Goal: Information Seeking & Learning: Learn about a topic

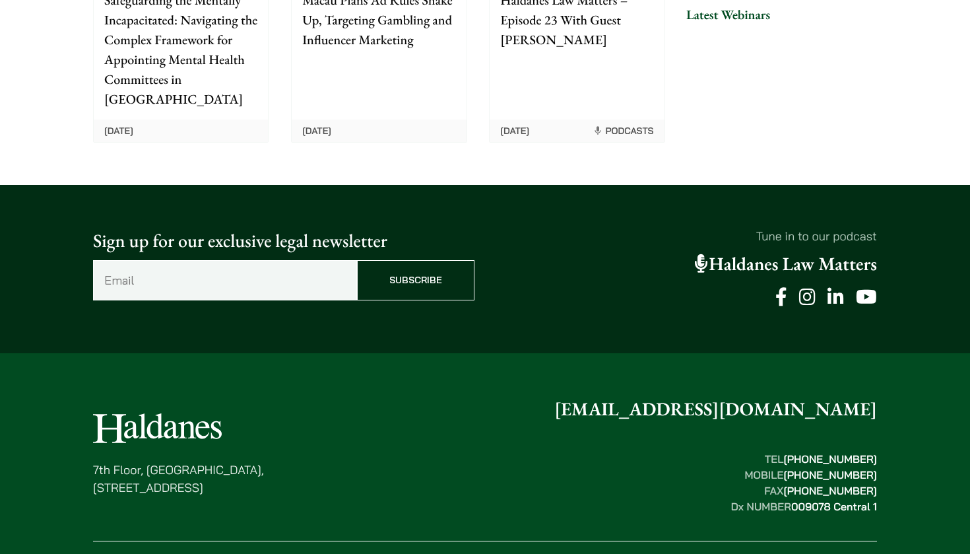
scroll to position [3404, 0]
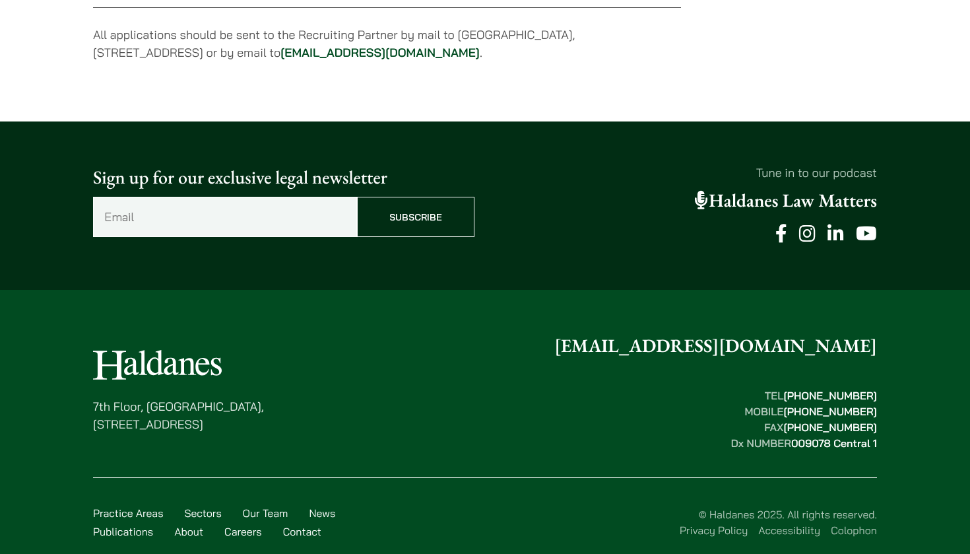
scroll to position [1105, 0]
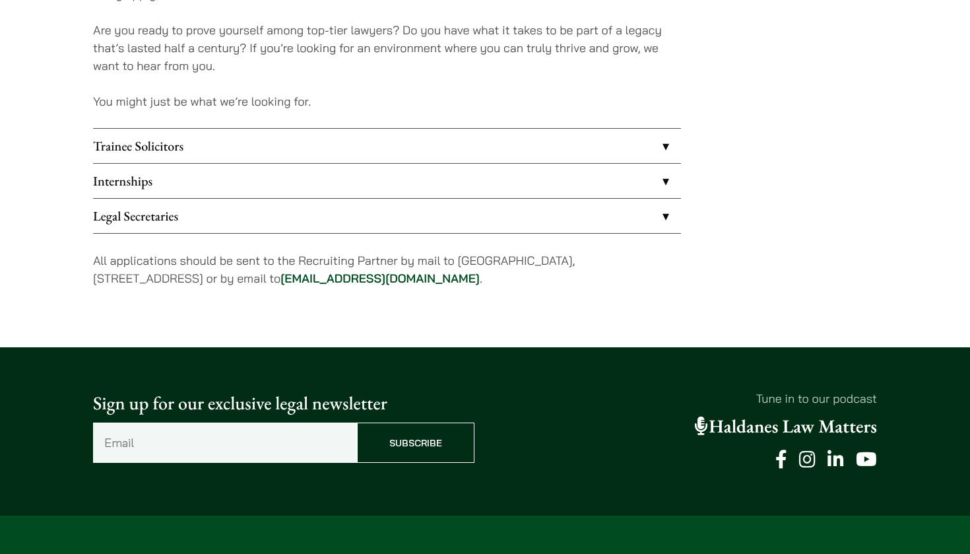
click at [382, 188] on link "Internships" at bounding box center [387, 181] width 588 height 34
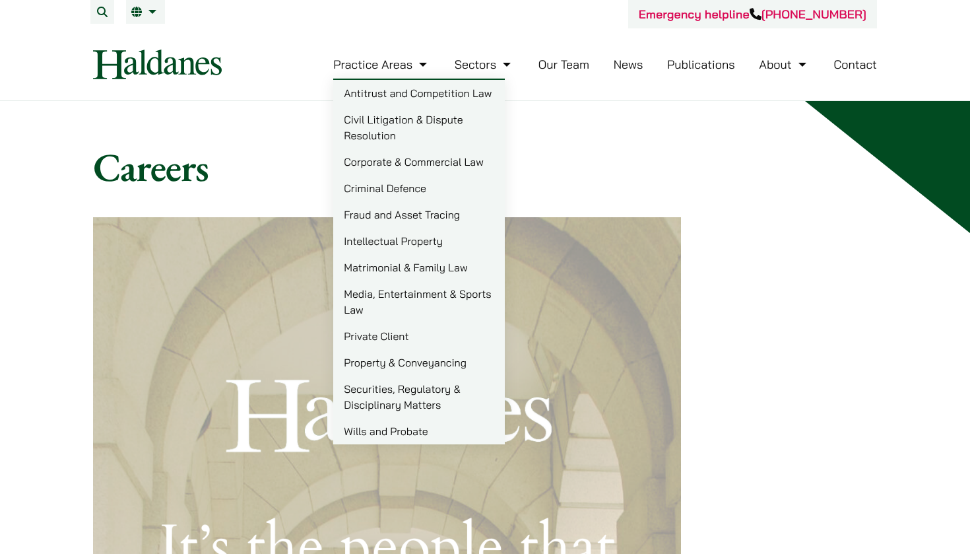
click at [397, 168] on link "Corporate & Commercial Law" at bounding box center [419, 162] width 172 height 26
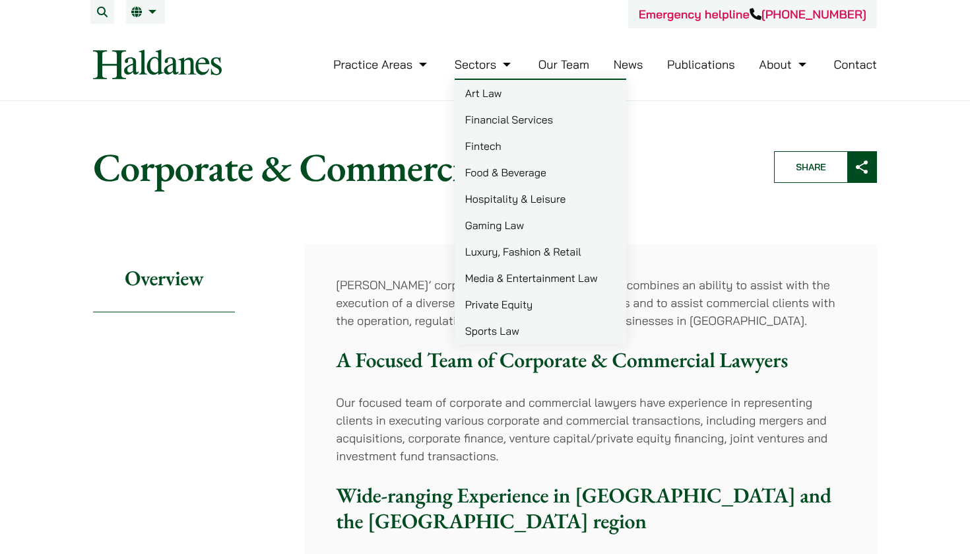
click at [500, 278] on link "Media & Entertainment Law" at bounding box center [541, 278] width 172 height 26
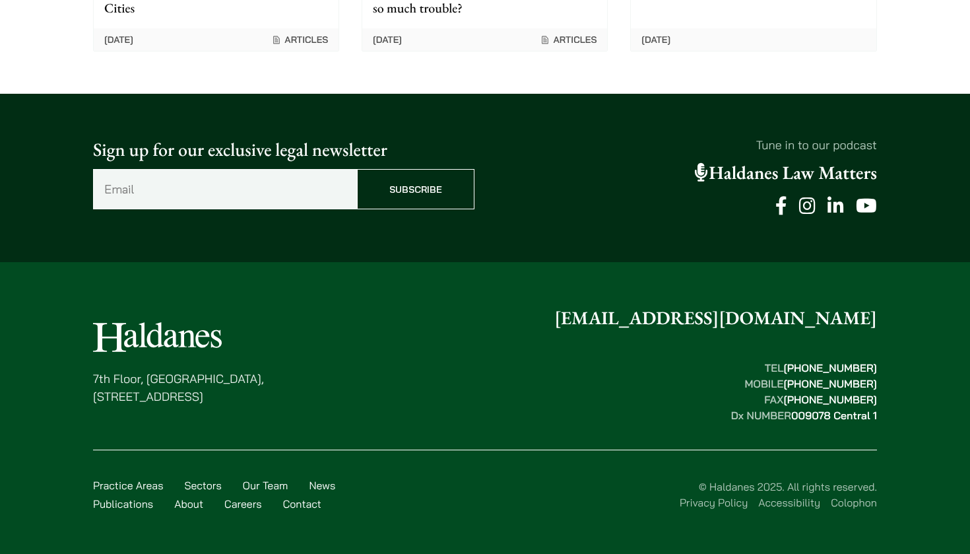
scroll to position [2889, 0]
click at [253, 505] on link "Careers" at bounding box center [243, 503] width 38 height 13
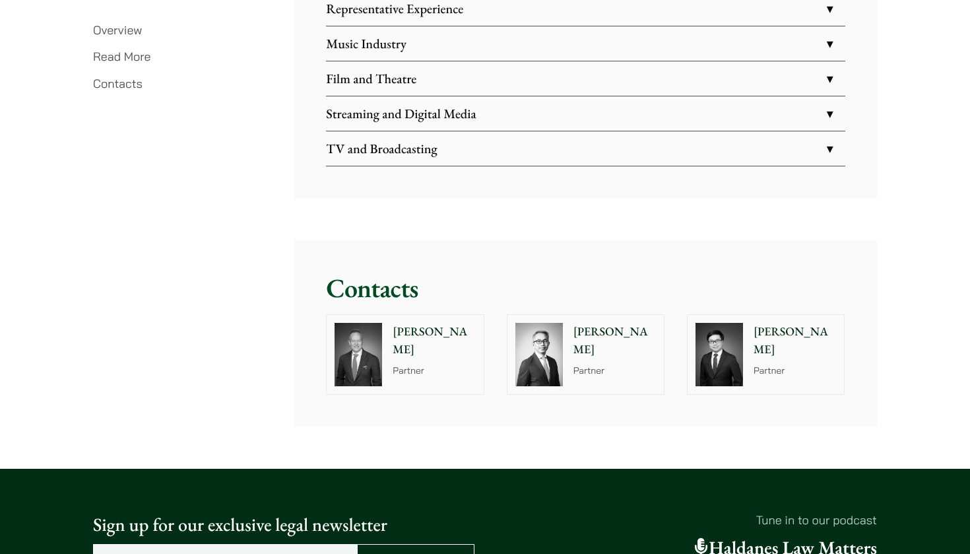
scroll to position [2371, 0]
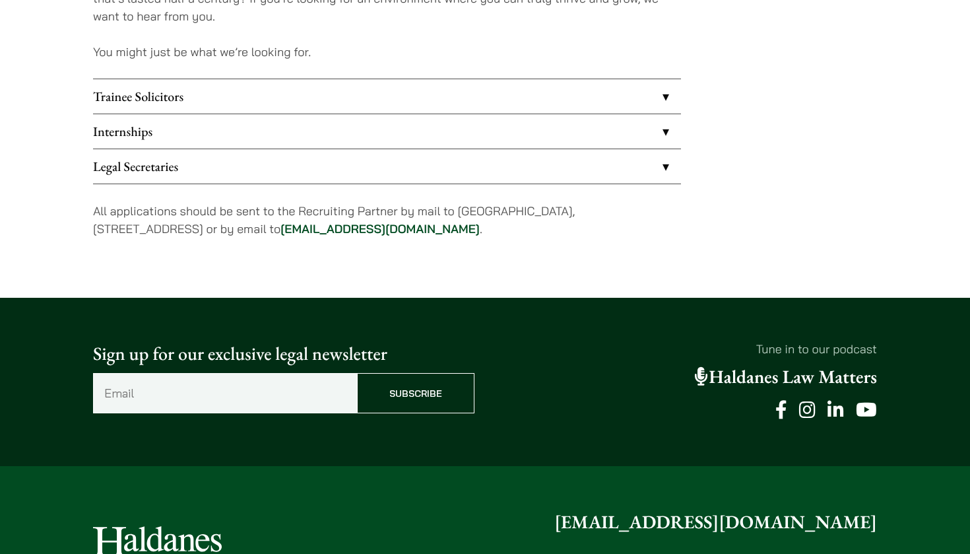
scroll to position [1109, 0]
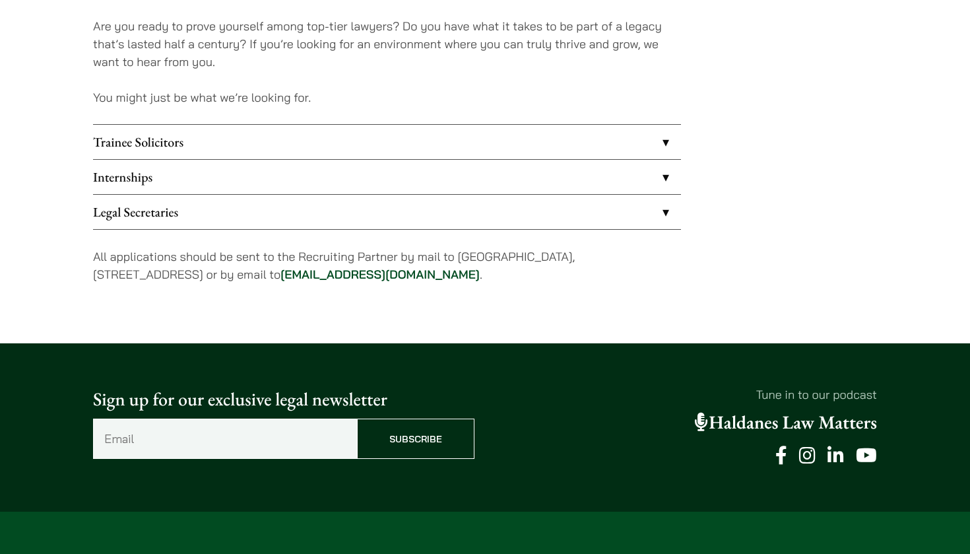
click at [460, 176] on link "Internships" at bounding box center [387, 177] width 588 height 34
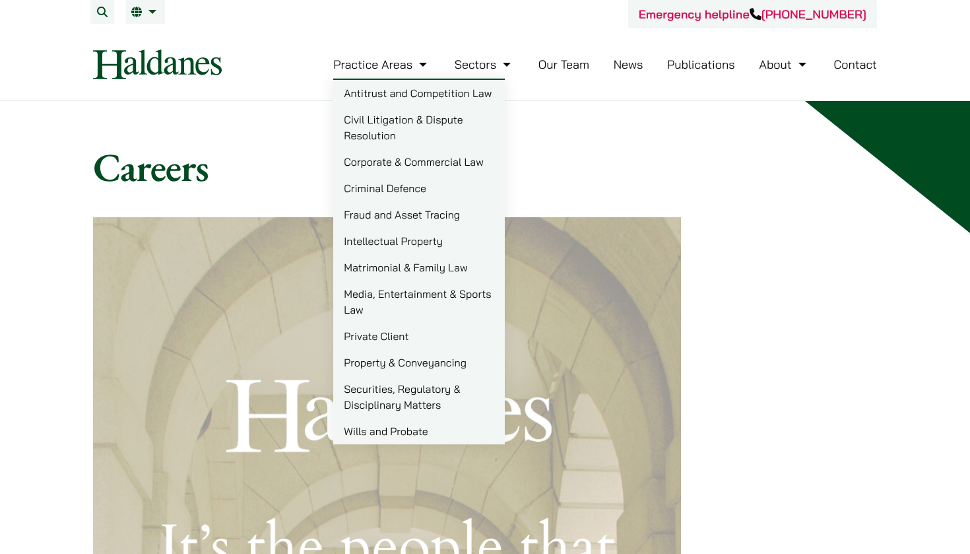
click at [405, 292] on link "Media, Entertainment & Sports Law" at bounding box center [419, 302] width 172 height 42
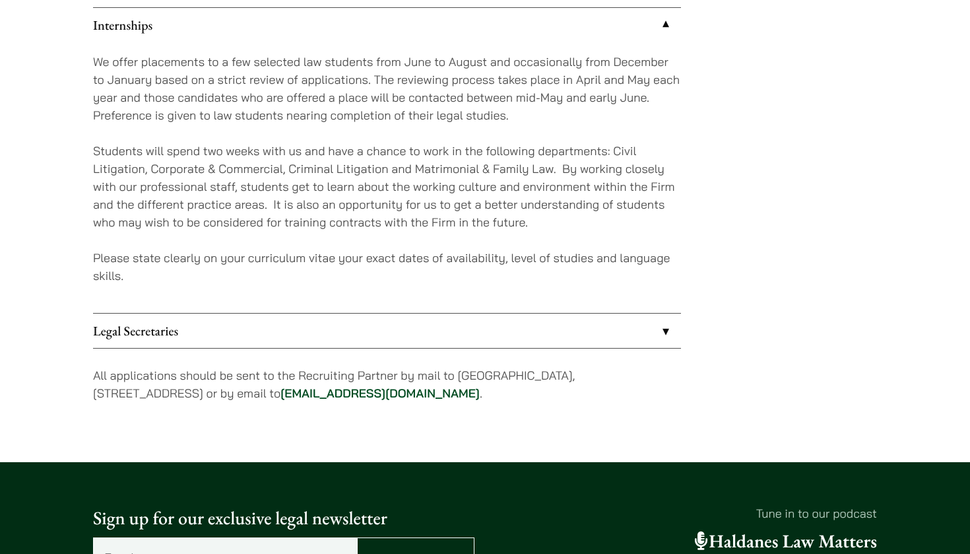
scroll to position [1236, 0]
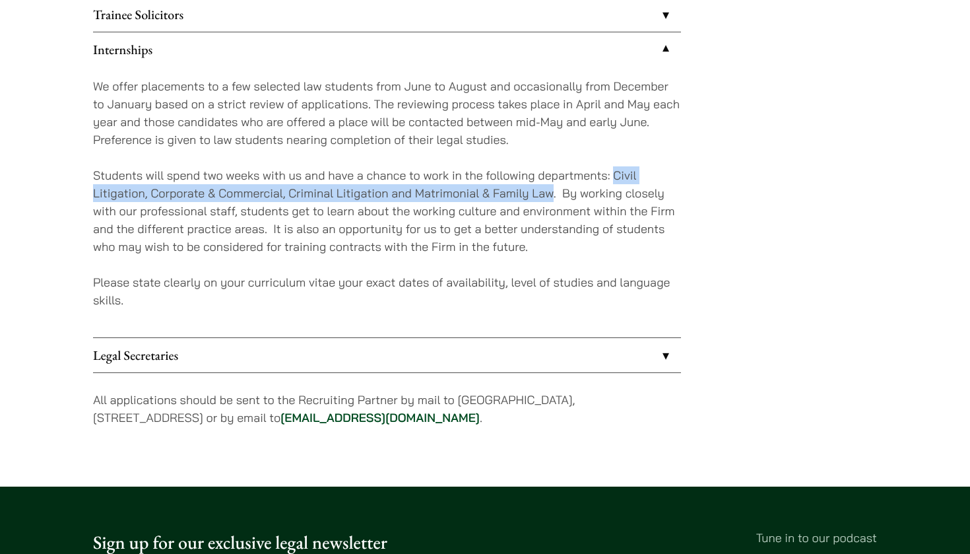
drag, startPoint x: 615, startPoint y: 172, endPoint x: 552, endPoint y: 191, distance: 66.2
click at [553, 192] on p "Students will spend two weeks with us and have a chance to work in the followin…" at bounding box center [387, 210] width 588 height 89
